Goal: Find specific page/section: Find specific page/section

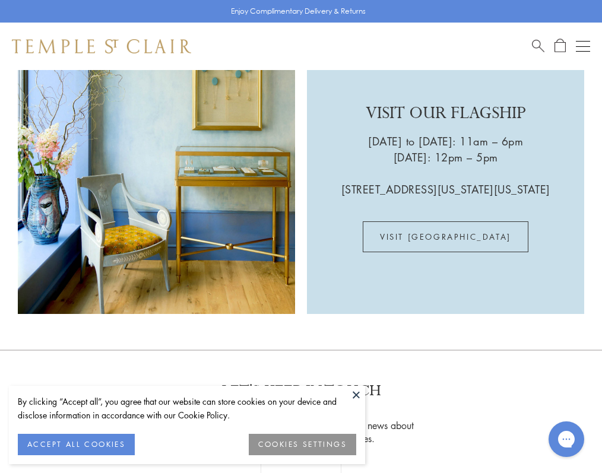
scroll to position [2627, 0]
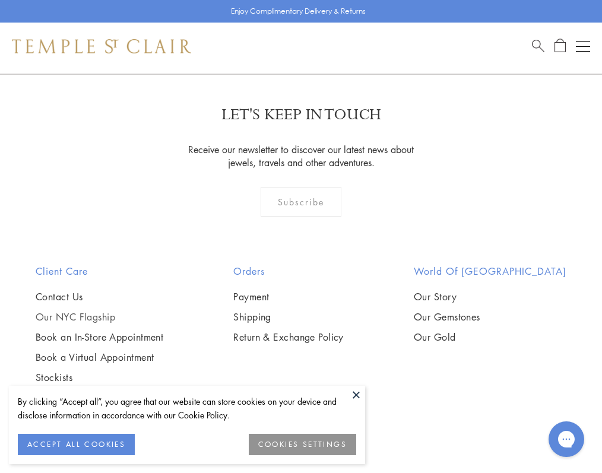
click at [77, 310] on link "Our NYC Flagship" at bounding box center [100, 316] width 128 height 13
